Goal: Check status: Check status

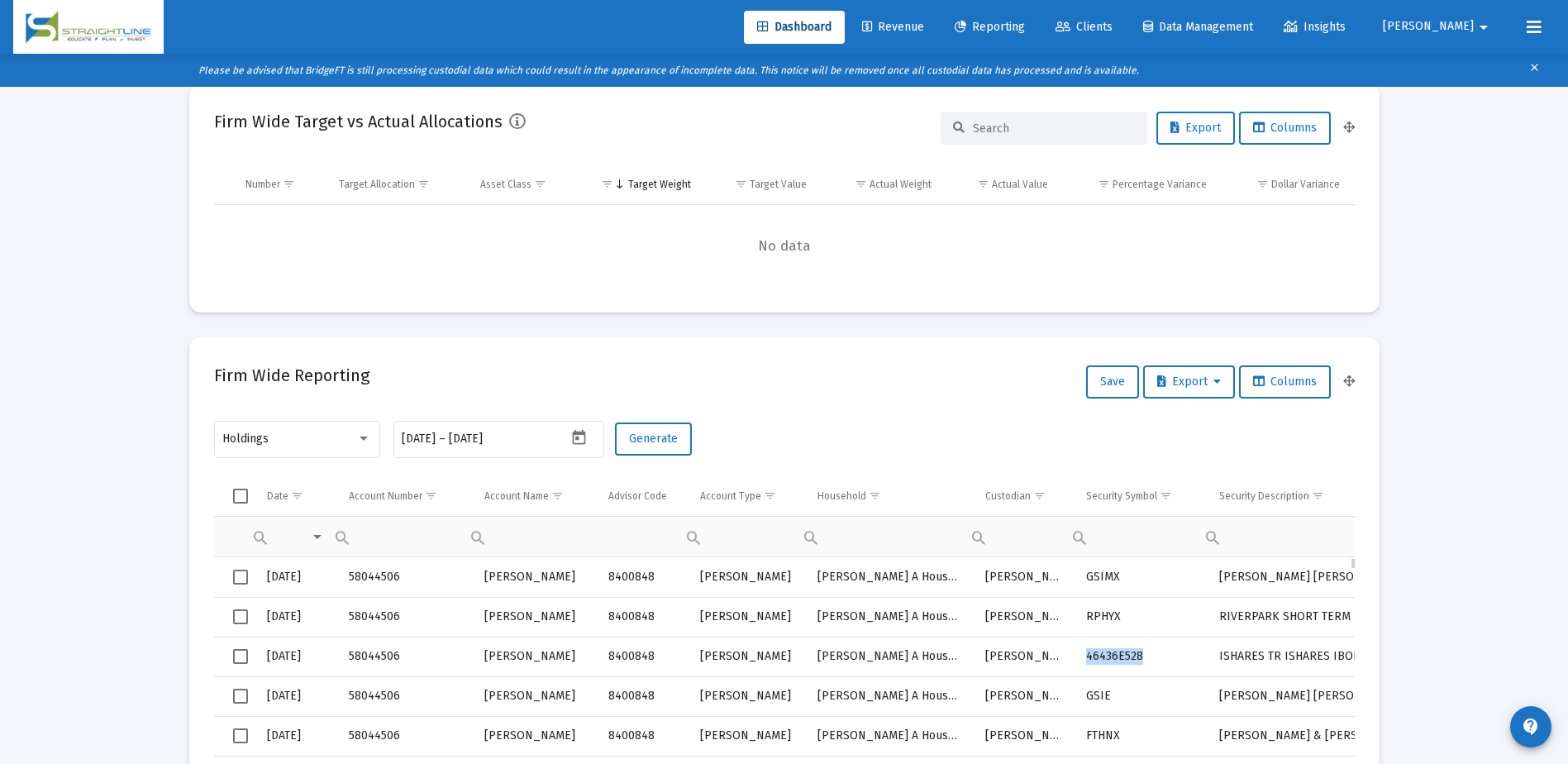
drag, startPoint x: 1141, startPoint y: 653, endPoint x: 1083, endPoint y: 653, distance: 58.0
click at [1083, 653] on td "46436E528" at bounding box center [1141, 657] width 133 height 40
click at [1456, 24] on span "[PERSON_NAME]" at bounding box center [1428, 27] width 91 height 14
click at [974, 30] on div at bounding box center [784, 382] width 1568 height 764
click at [924, 25] on span "Revenue" at bounding box center [893, 27] width 62 height 14
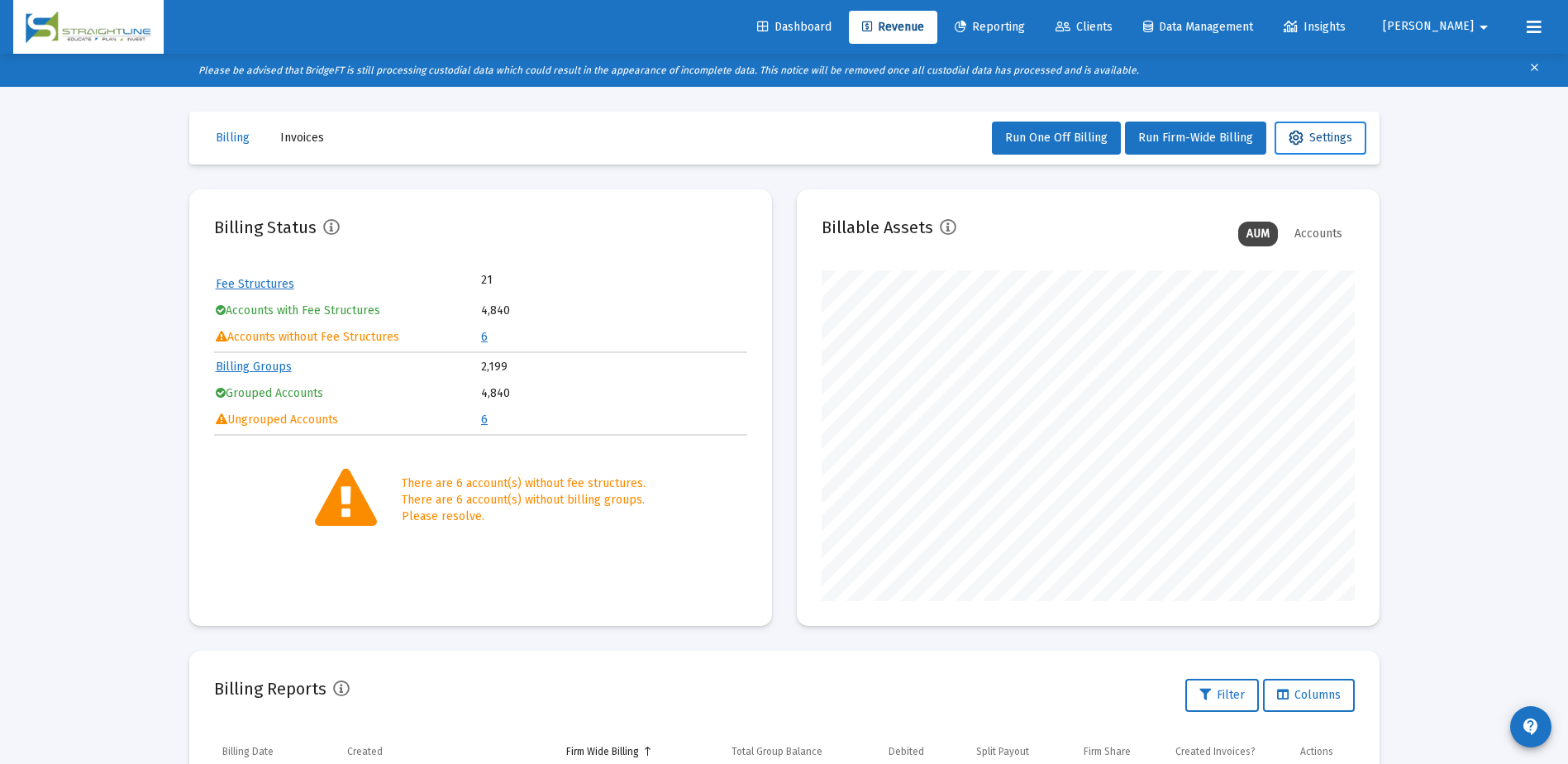
click at [1319, 142] on span "Settings" at bounding box center [1320, 137] width 63 height 14
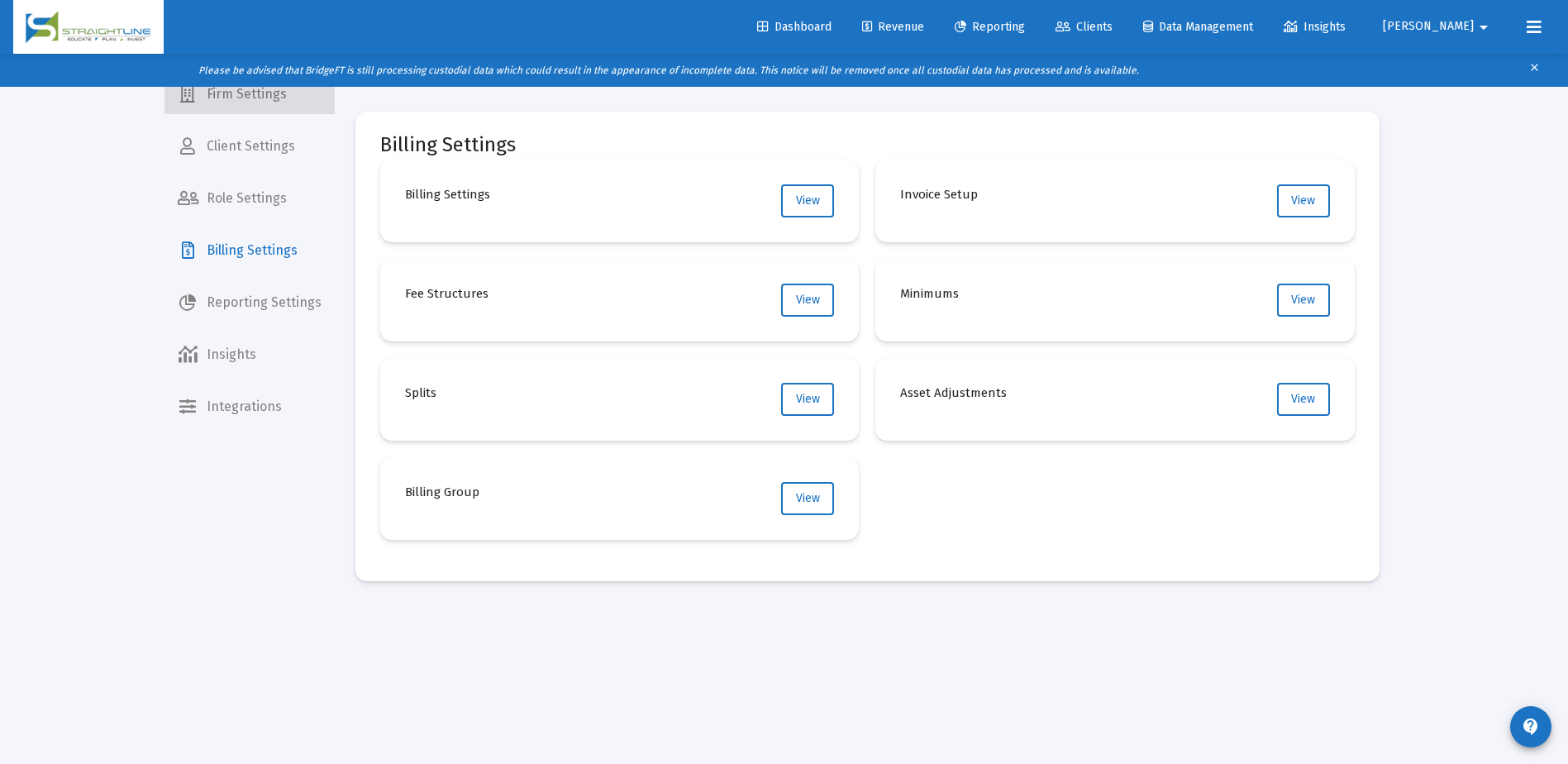
click at [281, 105] on span "Firm Settings" at bounding box center [250, 94] width 170 height 40
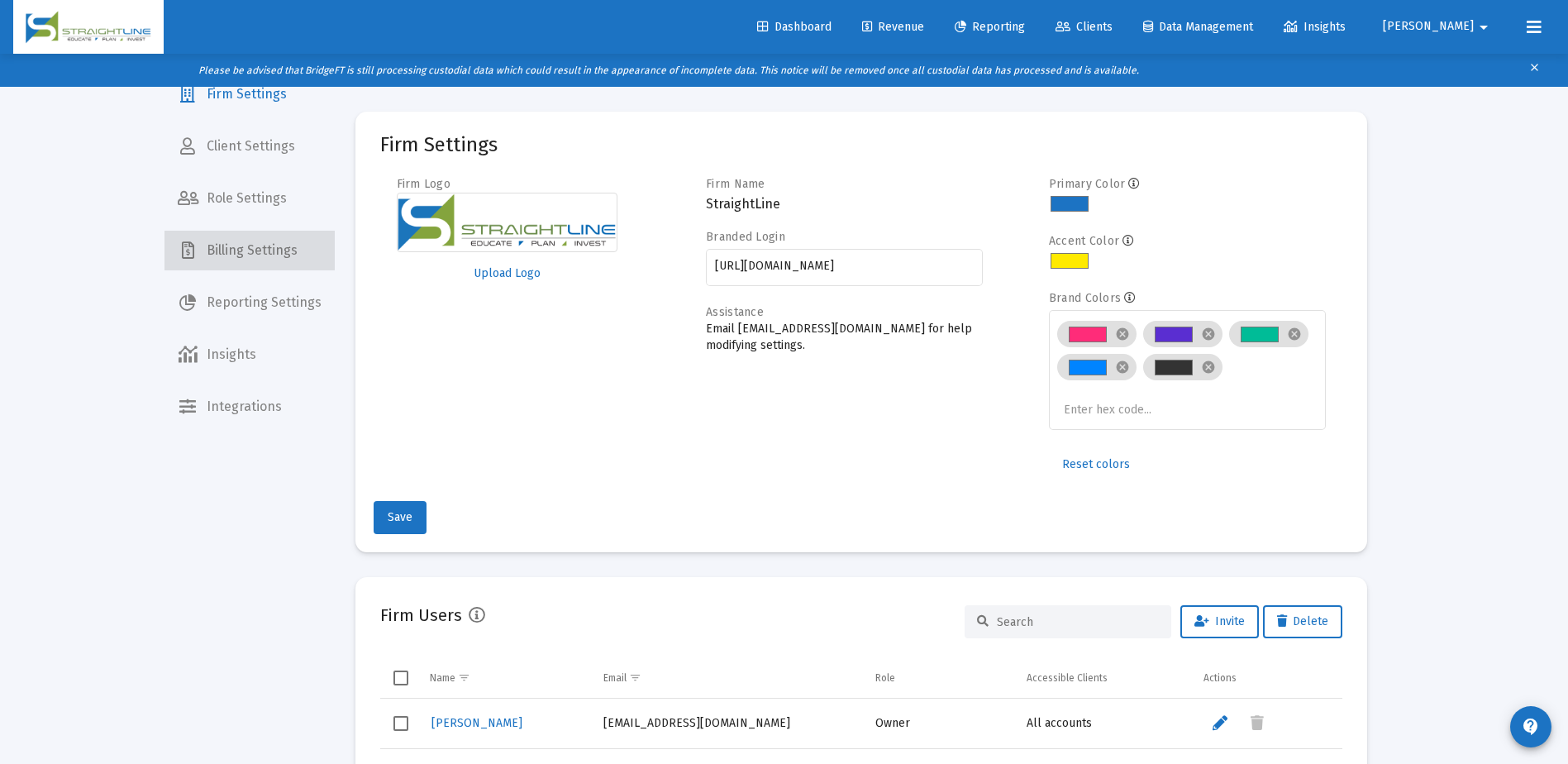
click at [267, 246] on span "Billing Settings" at bounding box center [250, 251] width 170 height 40
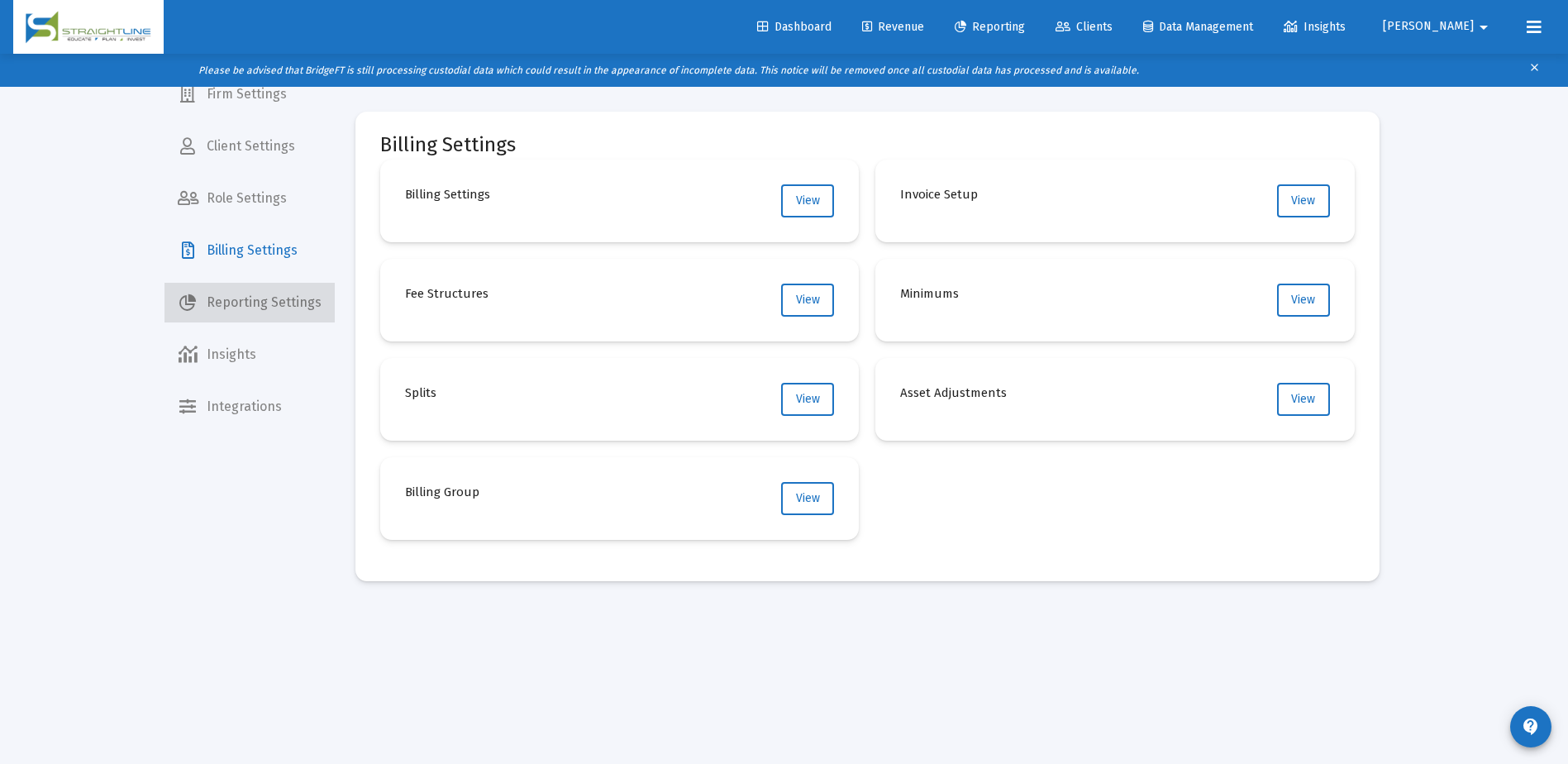
click at [271, 301] on span "Reporting Settings" at bounding box center [250, 302] width 170 height 40
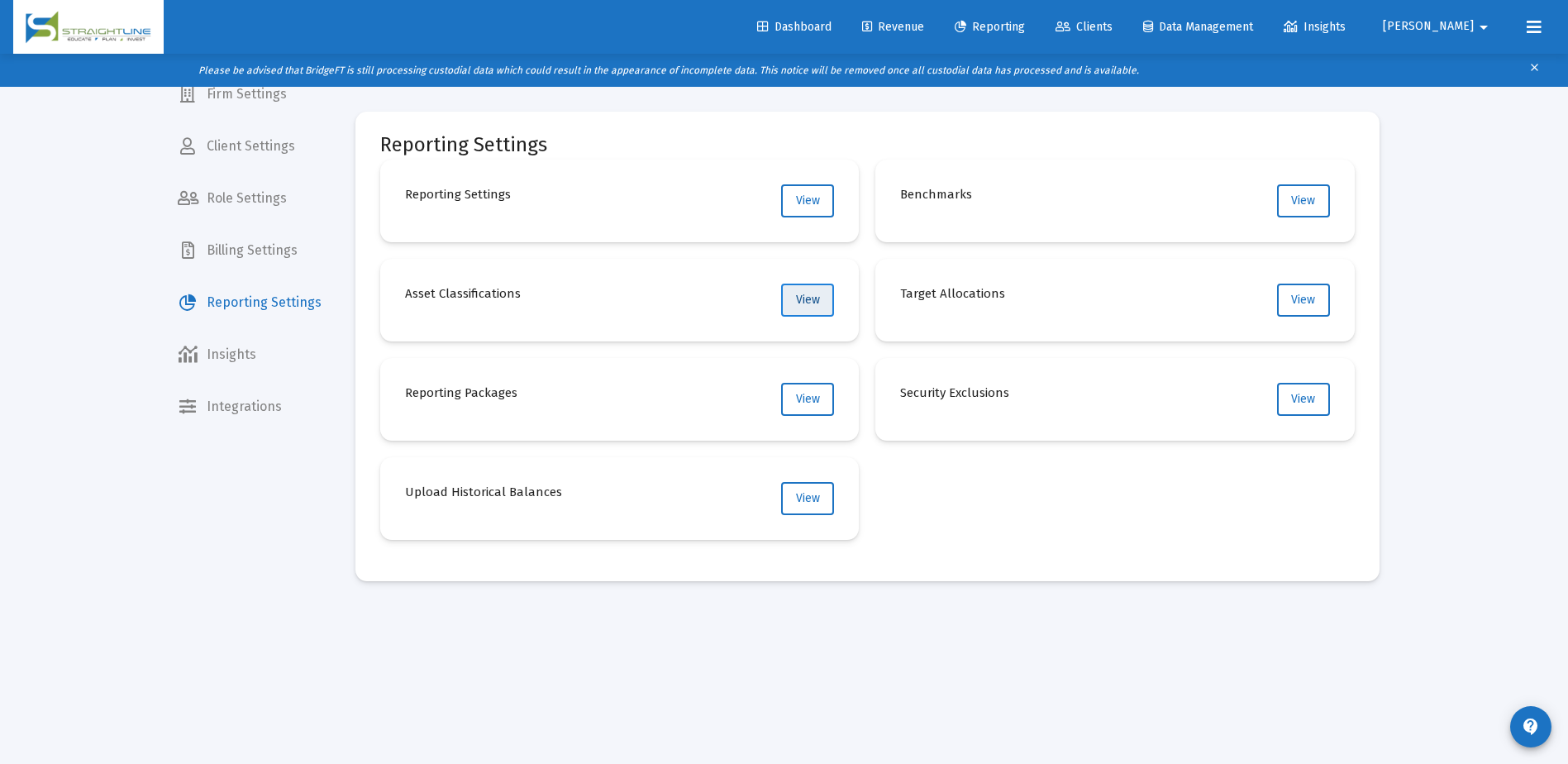
click at [819, 299] on span "View" at bounding box center [808, 299] width 24 height 14
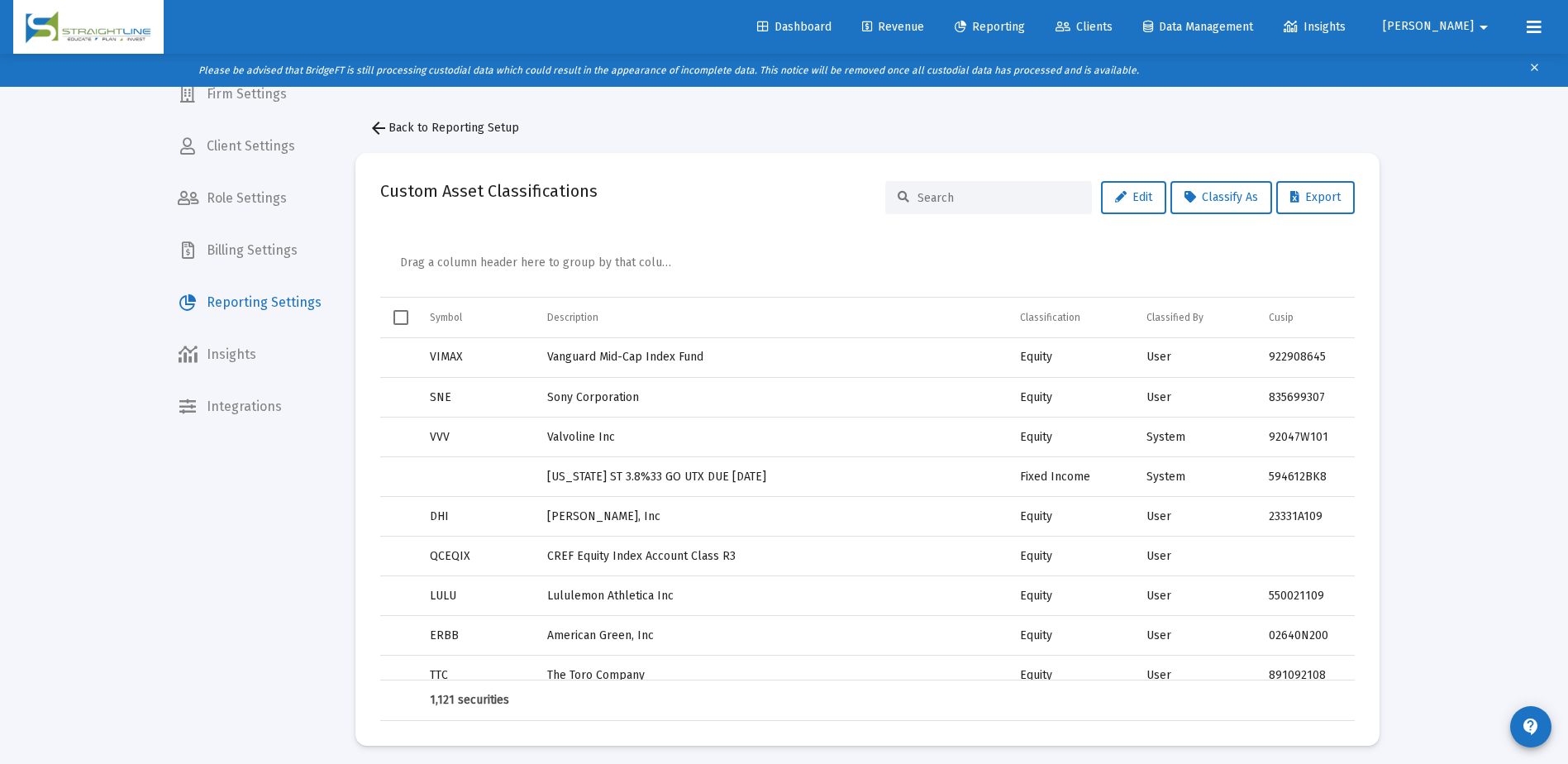
click at [832, 28] on span "Dashboard" at bounding box center [794, 27] width 74 height 14
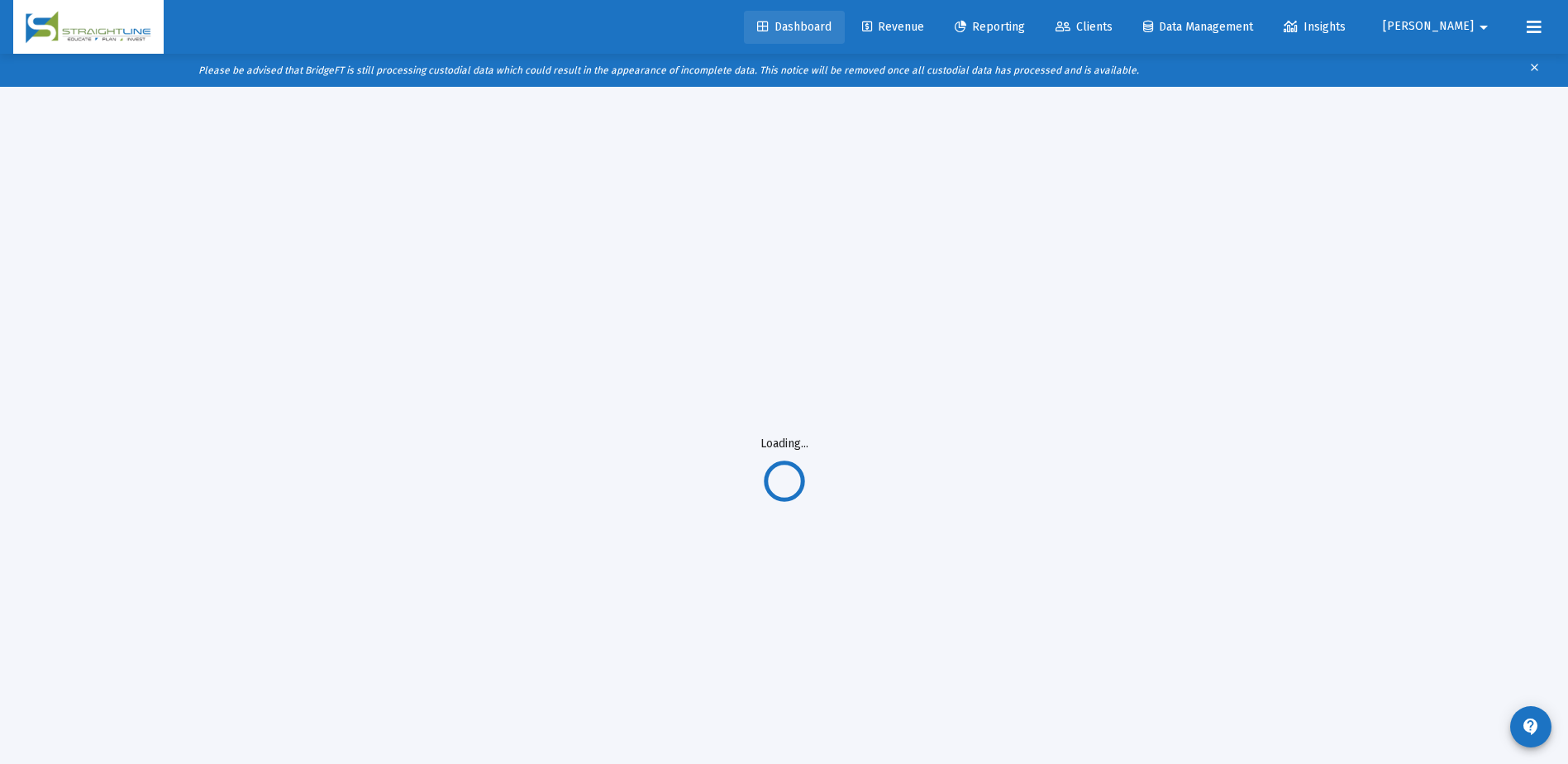
click at [832, 28] on span "Dashboard" at bounding box center [794, 27] width 74 height 14
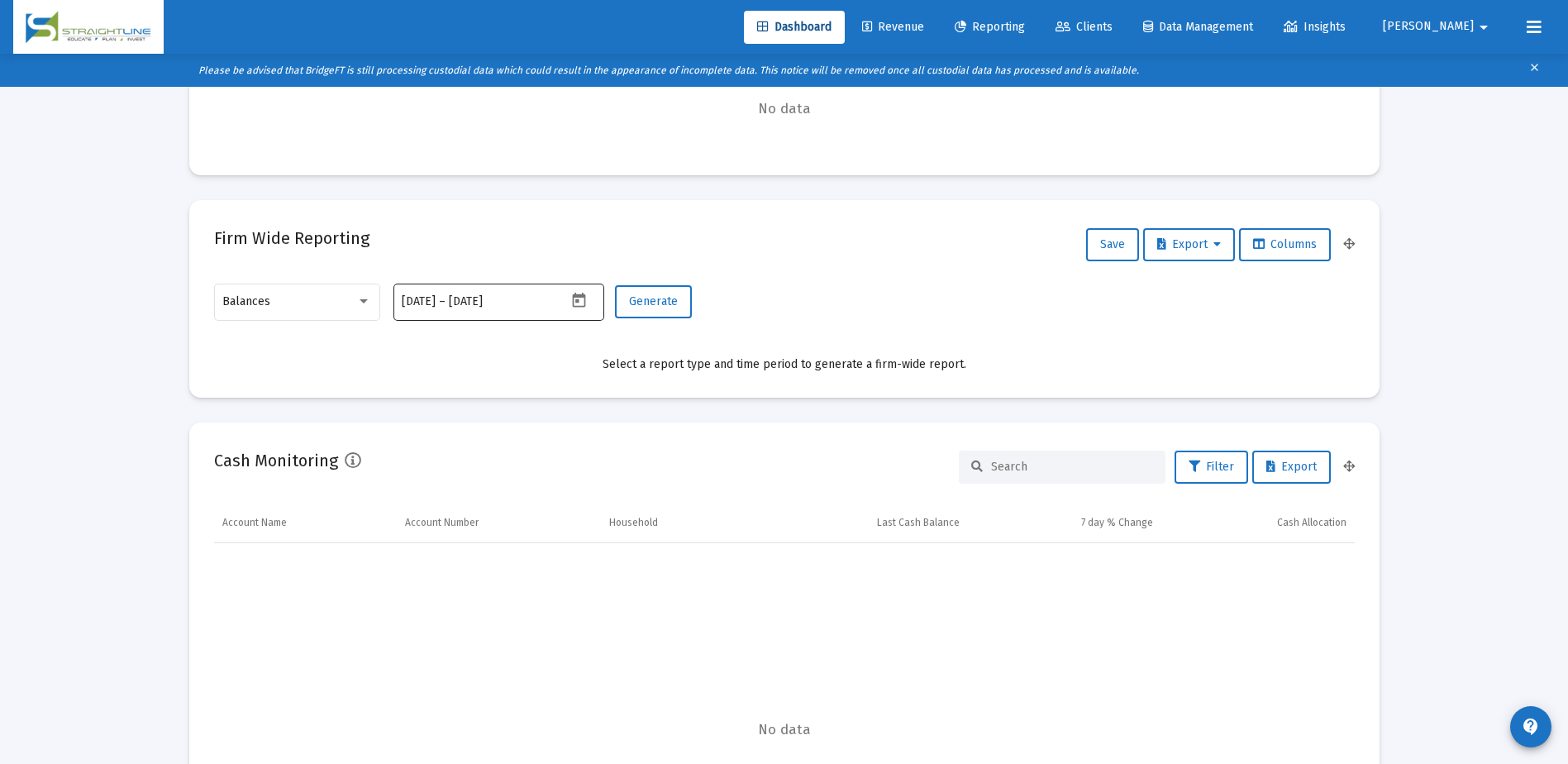
scroll to position [579, 0]
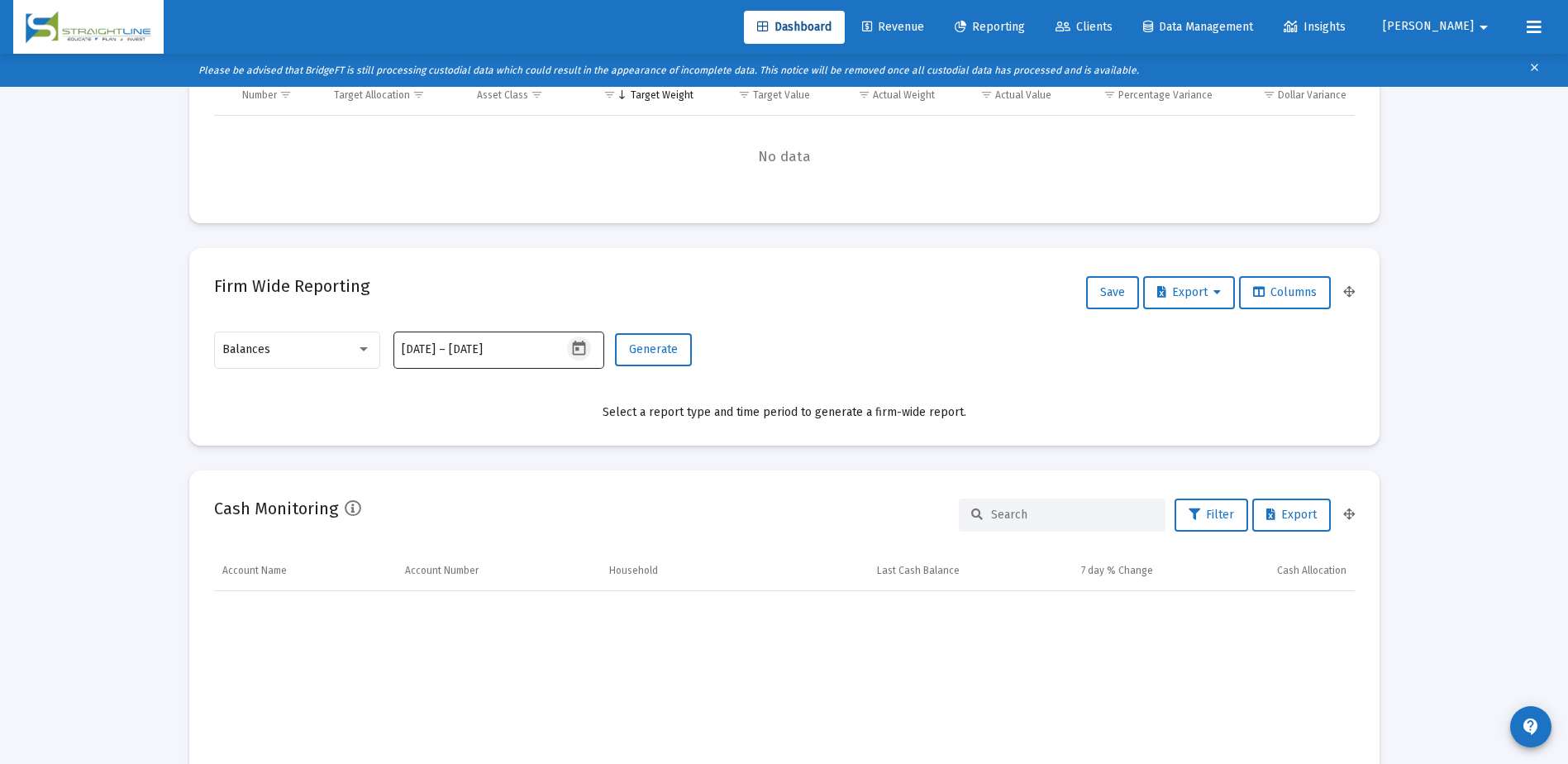
click at [579, 344] on icon "Open calendar" at bounding box center [580, 348] width 13 height 15
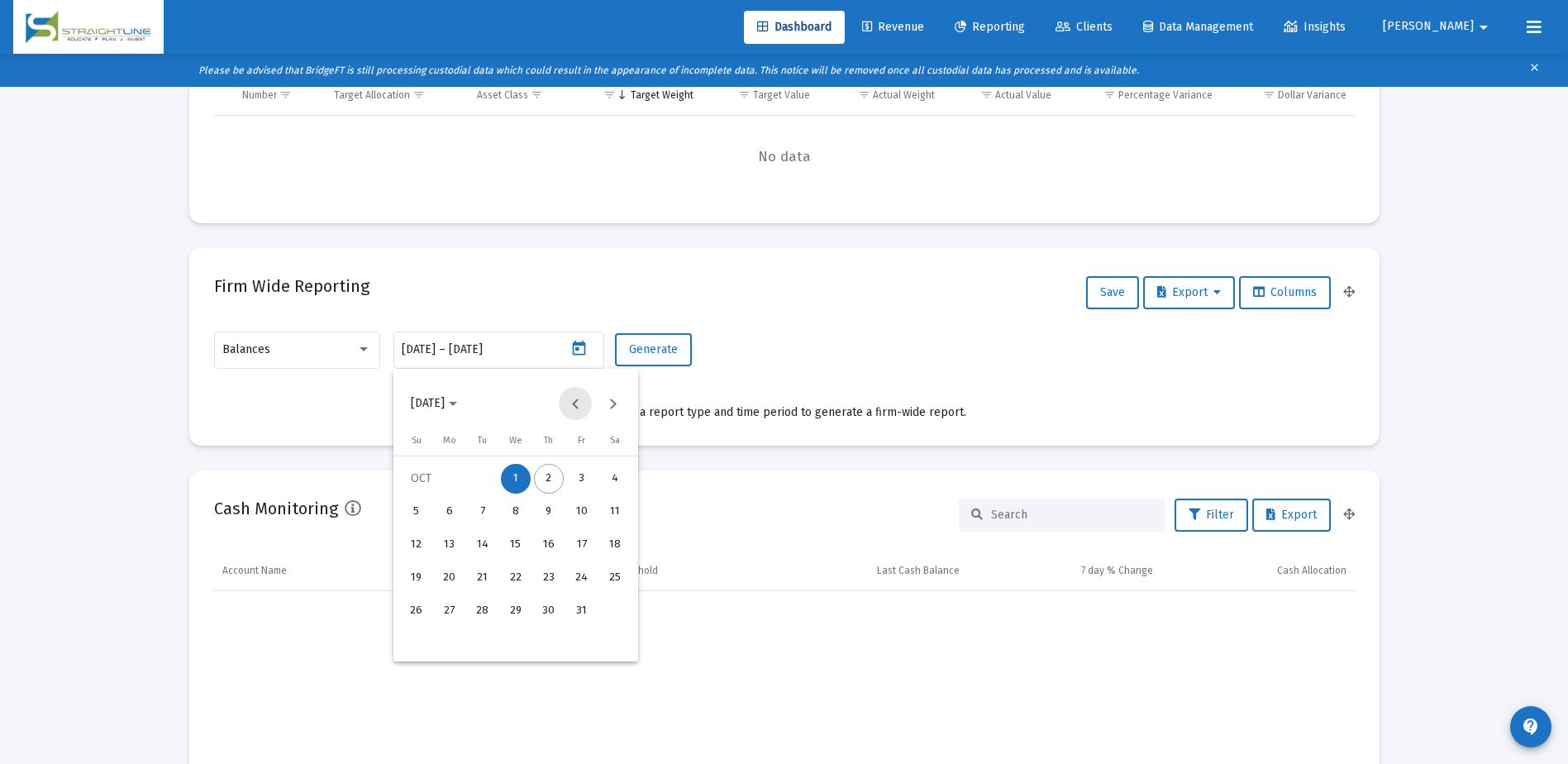
click at [571, 404] on button "Previous month" at bounding box center [575, 404] width 33 height 33
click at [494, 650] on div "30" at bounding box center [483, 644] width 30 height 30
type input "[DATE]"
click at [518, 403] on div at bounding box center [517, 404] width 85 height 33
click at [492, 639] on div "30" at bounding box center [483, 644] width 30 height 30
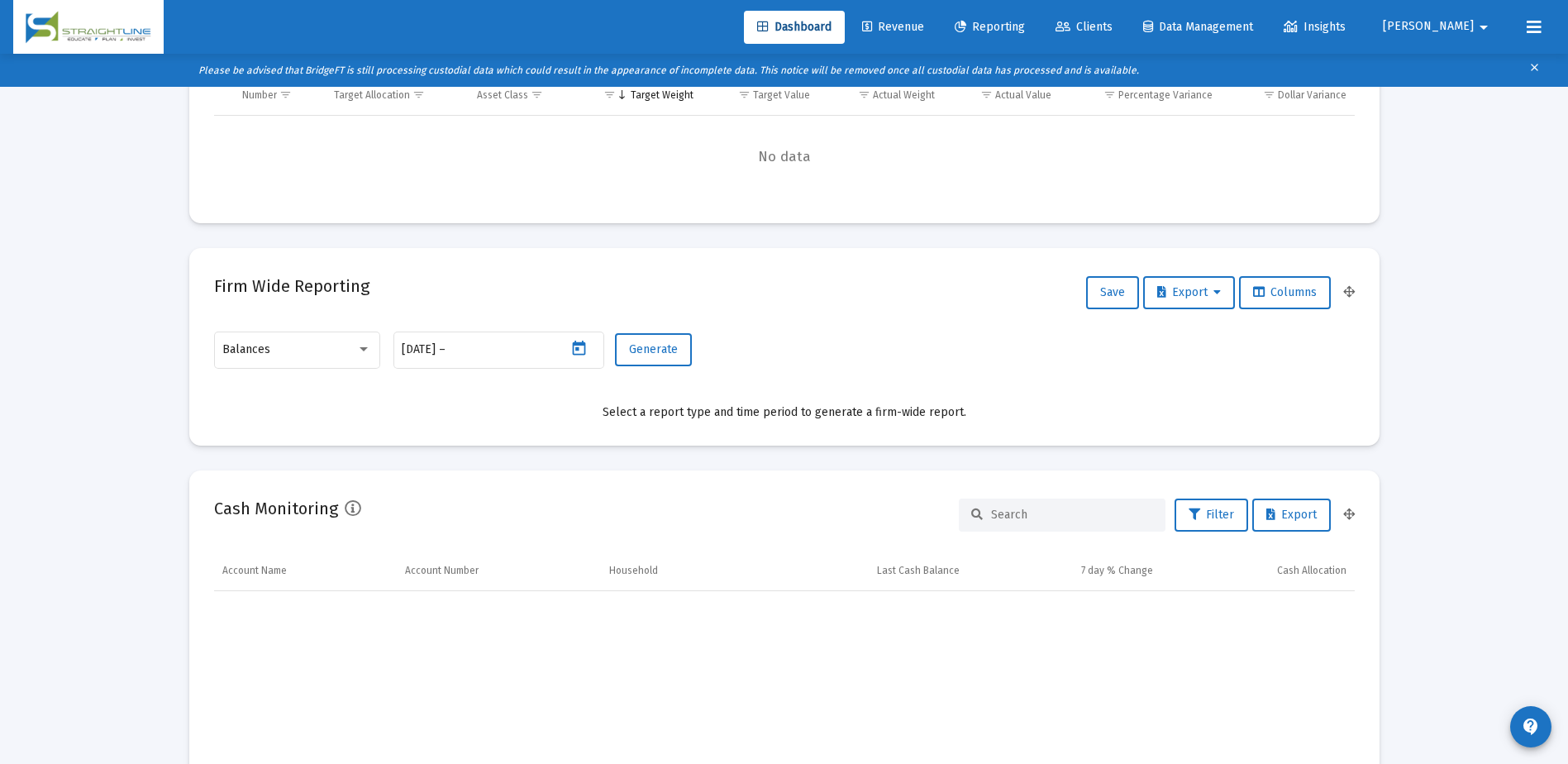
type input "[DATE]"
click at [354, 346] on div "Balances" at bounding box center [289, 350] width 134 height 13
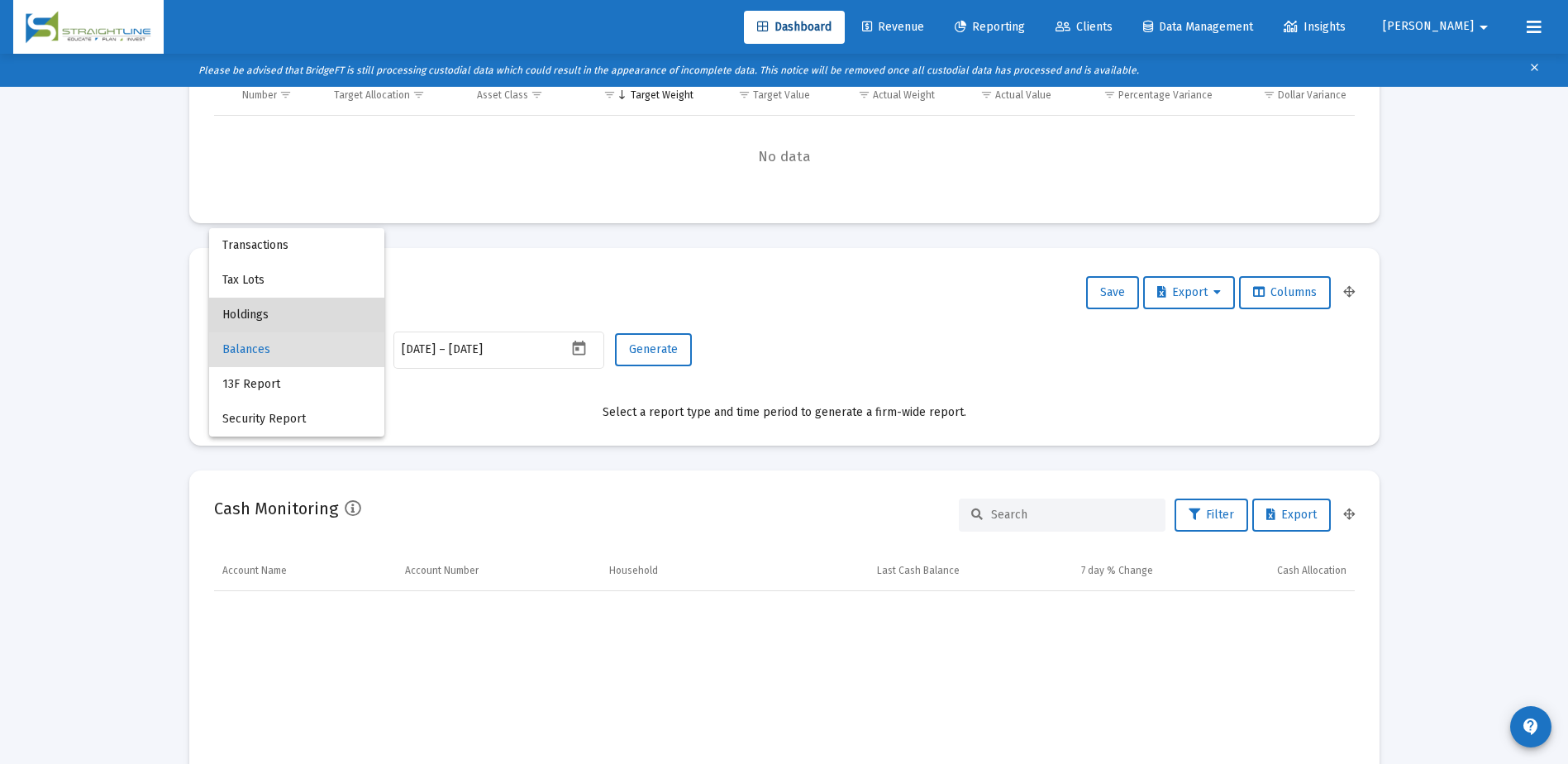
click at [287, 322] on span "Holdings" at bounding box center [296, 315] width 149 height 35
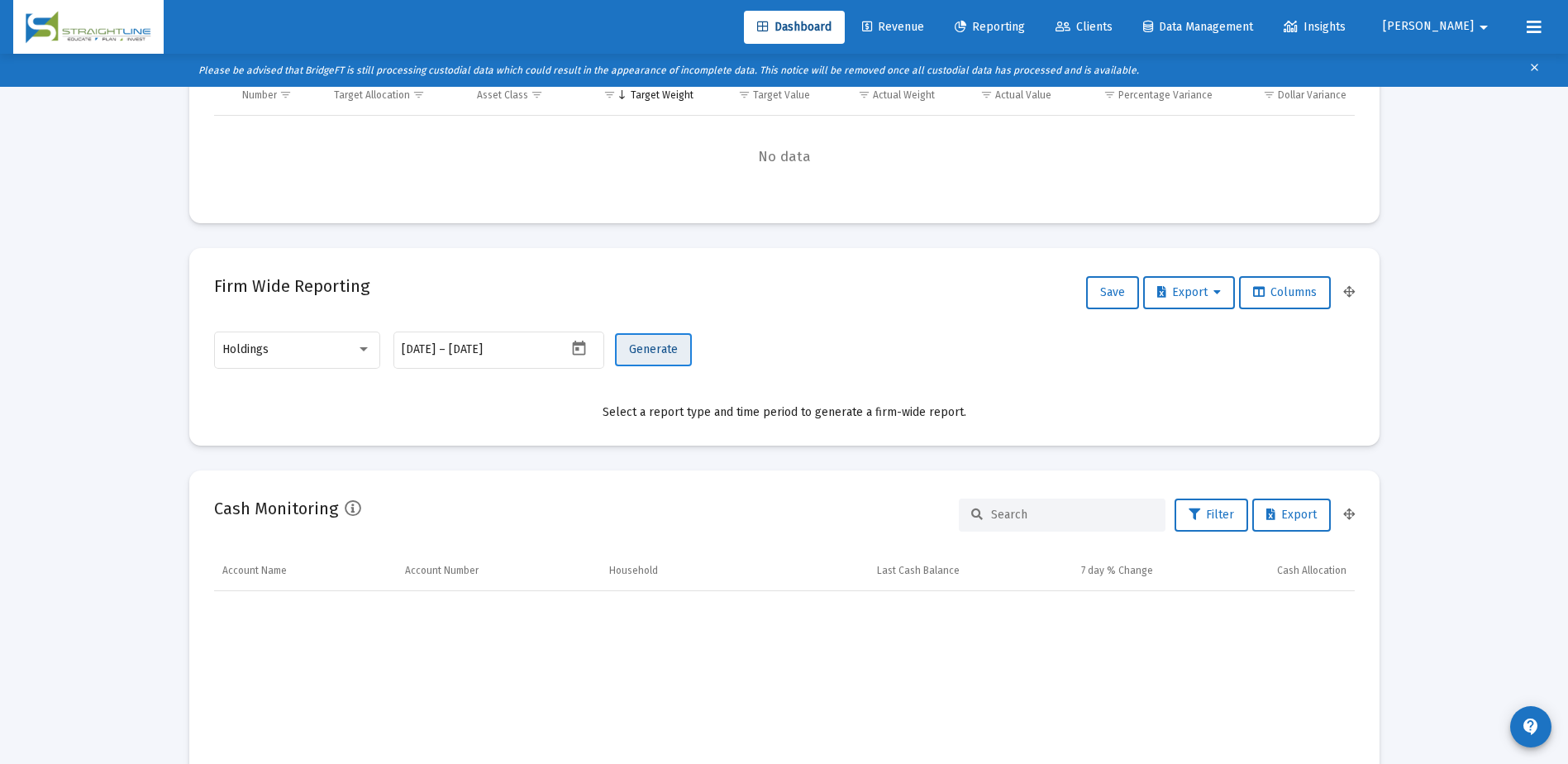
click at [652, 347] on span "Generate" at bounding box center [653, 349] width 49 height 14
